Goal: Consume media (video, audio)

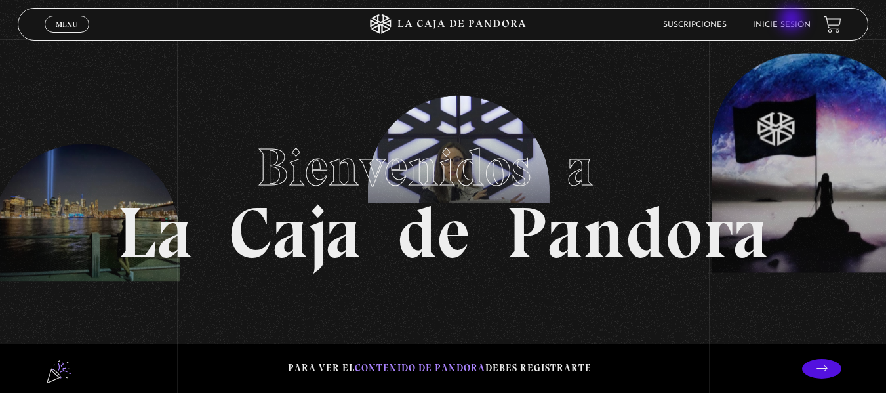
click at [792, 21] on link "Inicie sesión" at bounding box center [782, 25] width 58 height 8
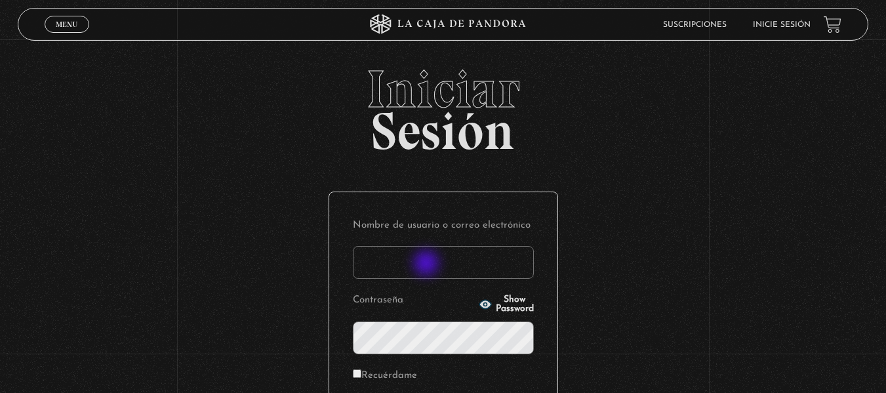
click at [427, 264] on input "Nombre de usuario o correo electrónico" at bounding box center [443, 262] width 181 height 33
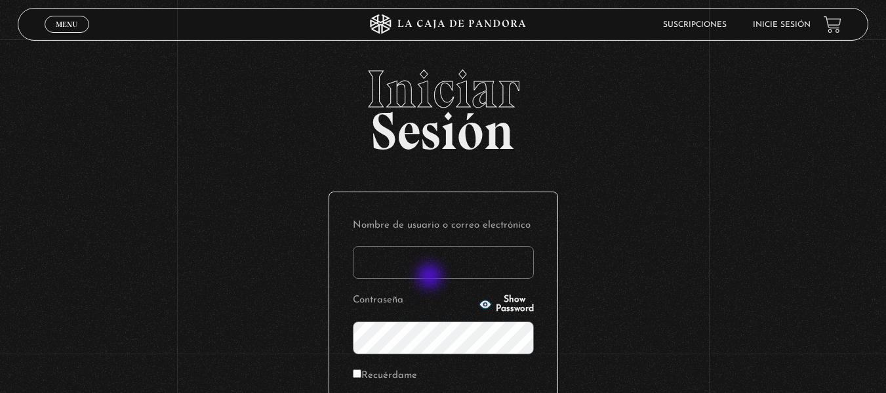
type input "yngr29@gmail.com"
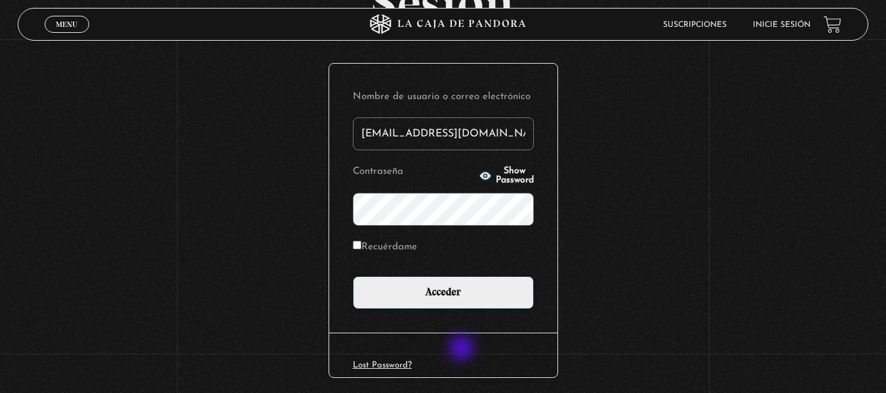
scroll to position [131, 0]
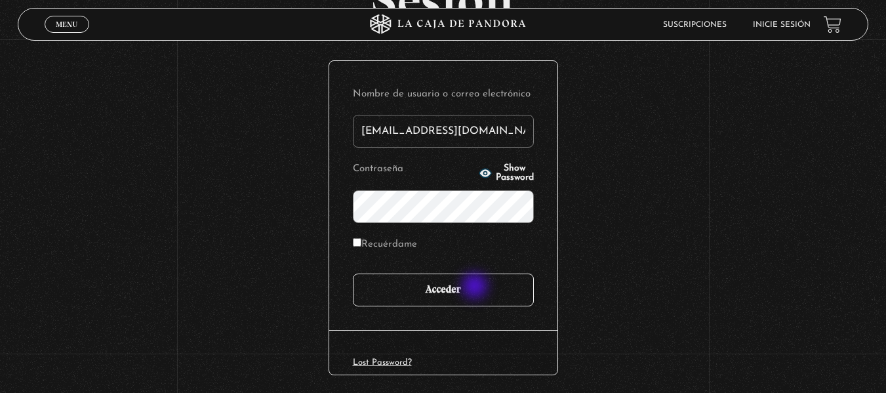
click at [476, 287] on input "Acceder" at bounding box center [443, 289] width 181 height 33
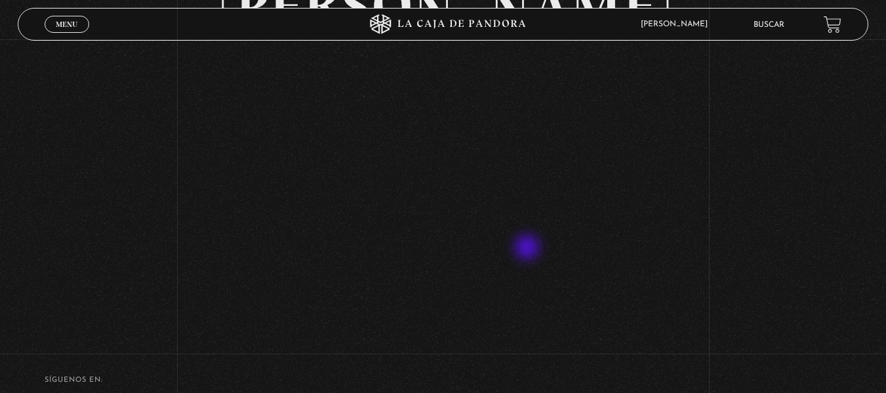
scroll to position [131, 0]
